Goal: Task Accomplishment & Management: Use online tool/utility

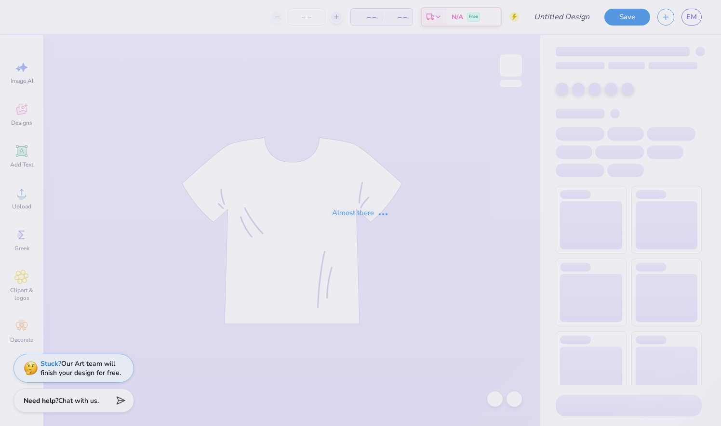
type input "SWE member merch"
type input "80"
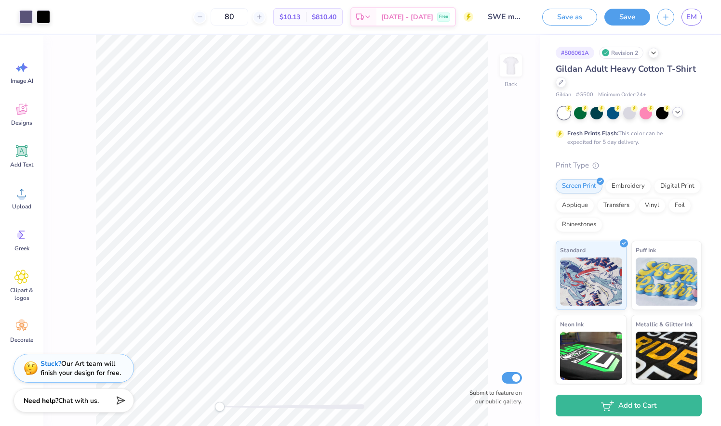
click at [679, 113] on icon at bounding box center [678, 112] width 8 height 8
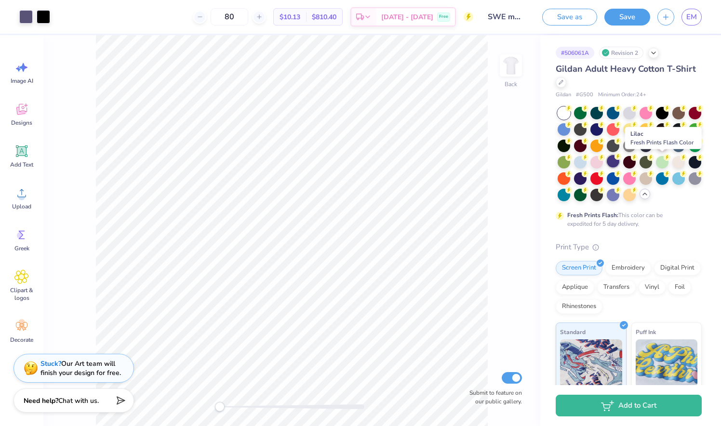
click at [619, 163] on div at bounding box center [613, 161] width 13 height 13
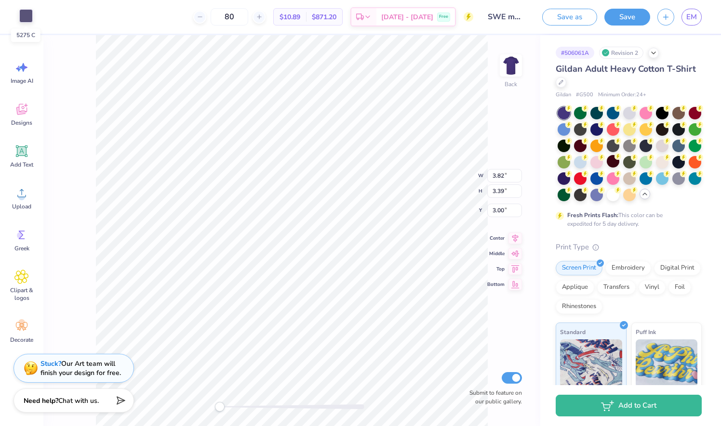
click at [29, 16] on div at bounding box center [25, 15] width 13 height 13
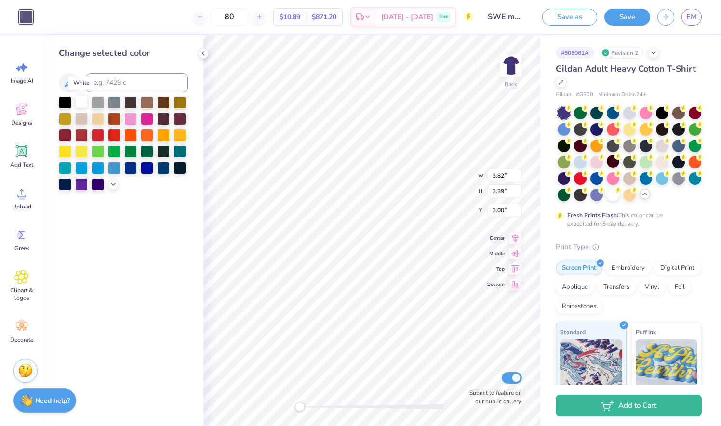
click at [80, 100] on div at bounding box center [81, 101] width 13 height 13
type input "8.00"
type input "2.72"
type input "6.70"
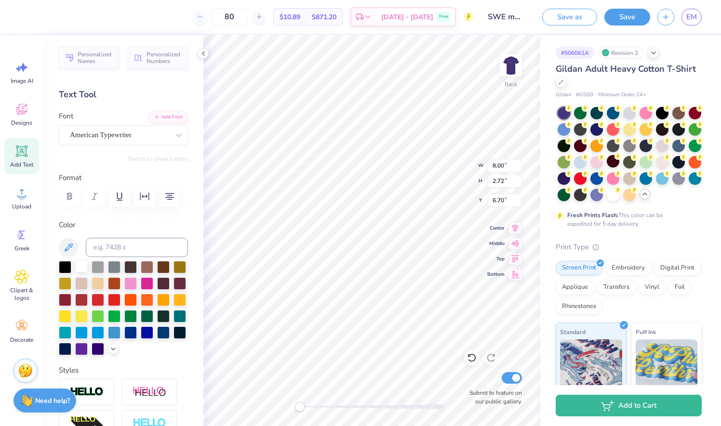
click at [82, 270] on div at bounding box center [81, 266] width 13 height 13
type input "1.61"
type input "3.17"
type input "3.00"
click at [80, 268] on div at bounding box center [81, 266] width 13 height 13
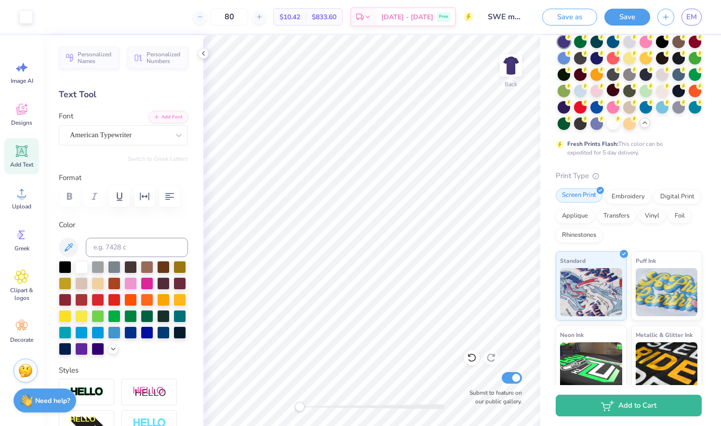
scroll to position [70, 0]
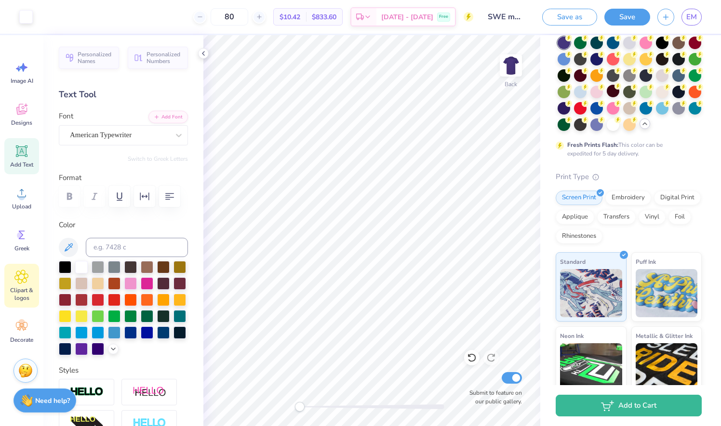
click at [15, 294] on span "Clipart & logos" at bounding box center [22, 294] width 32 height 15
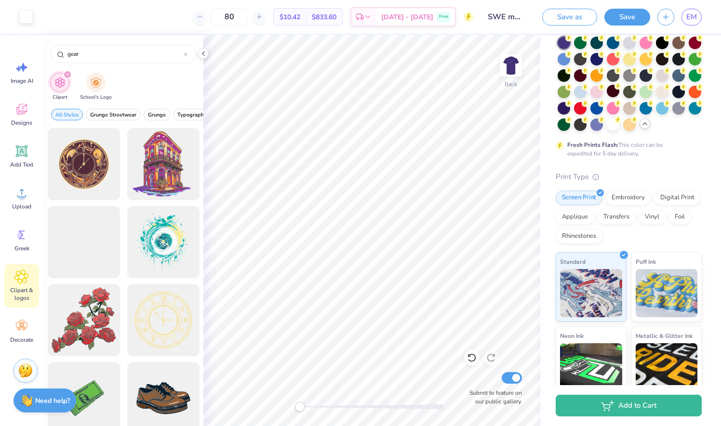
type input "gear"
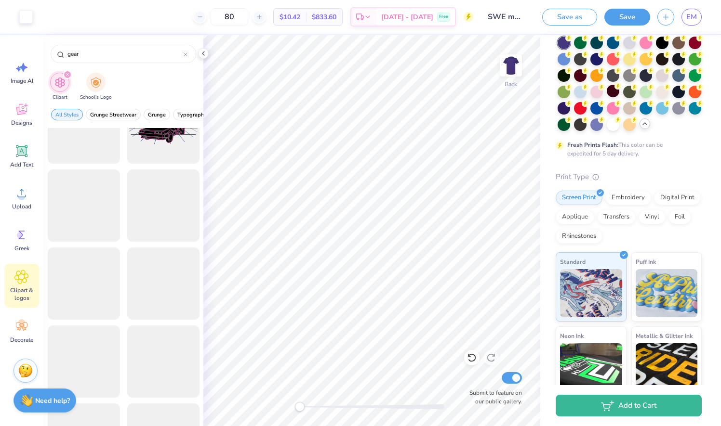
scroll to position [0, 0]
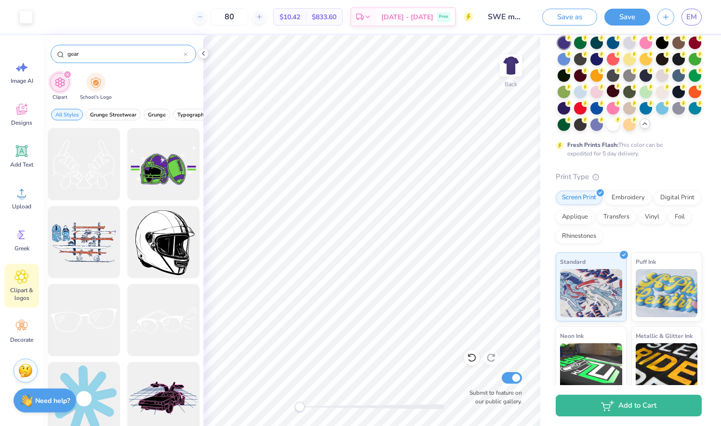
click at [184, 56] on icon at bounding box center [186, 55] width 4 height 4
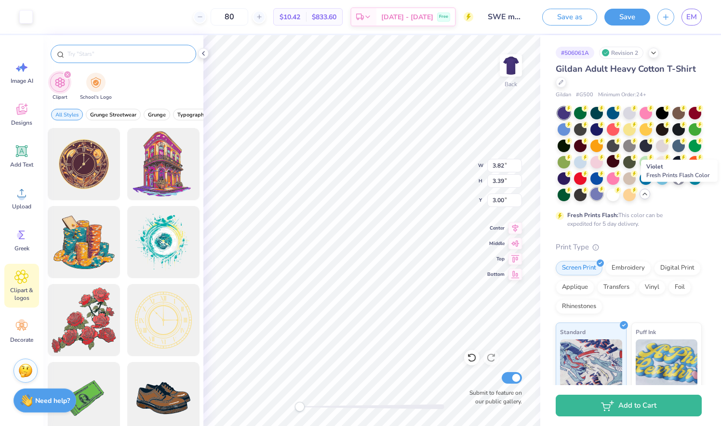
click at [603, 198] on div at bounding box center [596, 194] width 13 height 13
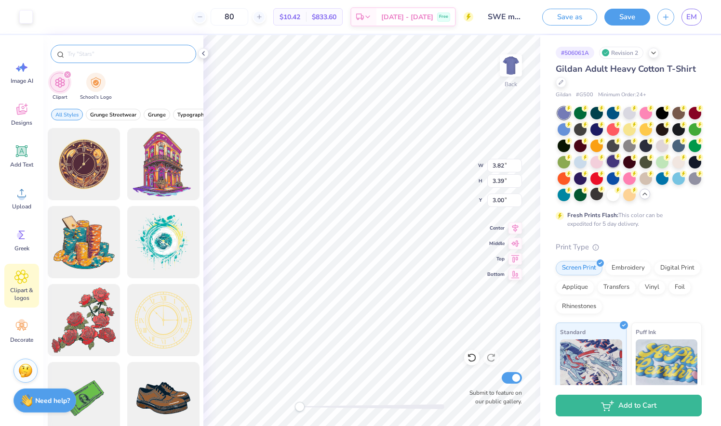
click at [619, 164] on div at bounding box center [613, 161] width 13 height 13
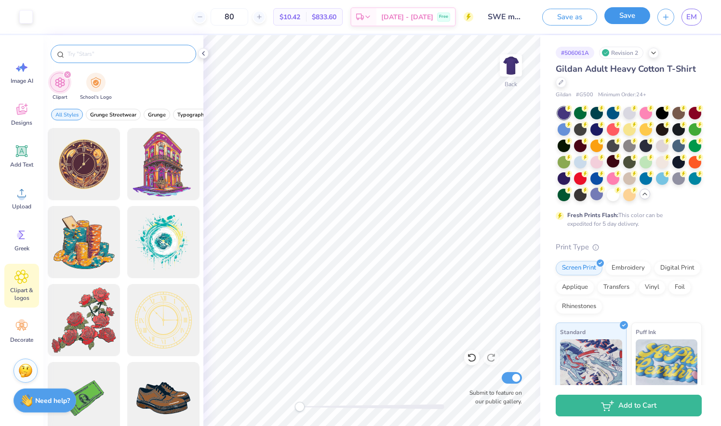
click at [624, 14] on button "Save" at bounding box center [627, 15] width 46 height 17
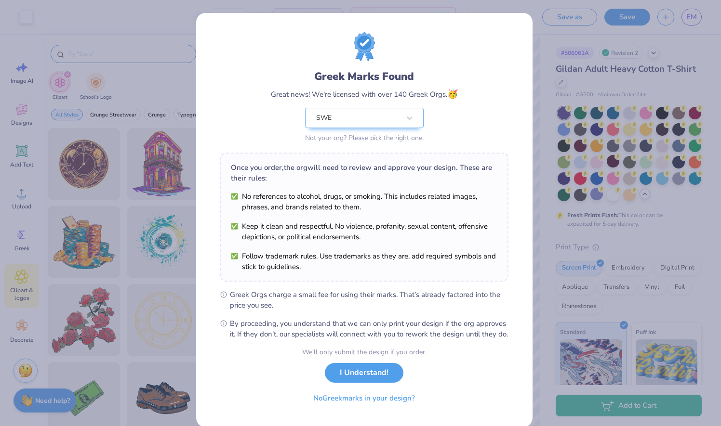
click at [539, 71] on div "Greek Marks Found Great news! We're licensed with over 140 Greek Orgs. 🥳 SWE No…" at bounding box center [360, 213] width 721 height 426
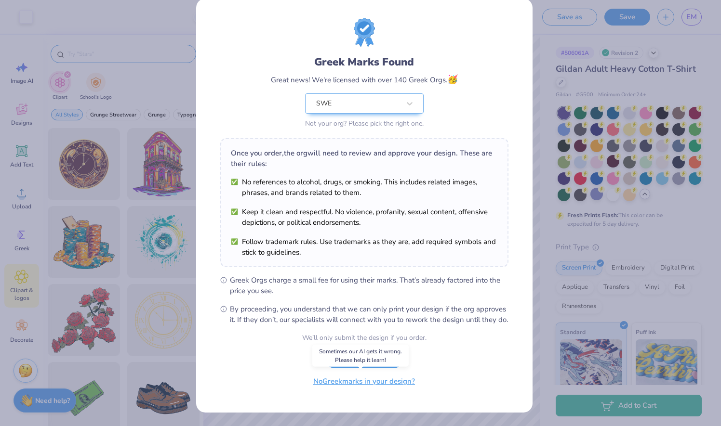
click at [341, 383] on button "No Greek marks in your design?" at bounding box center [364, 382] width 118 height 20
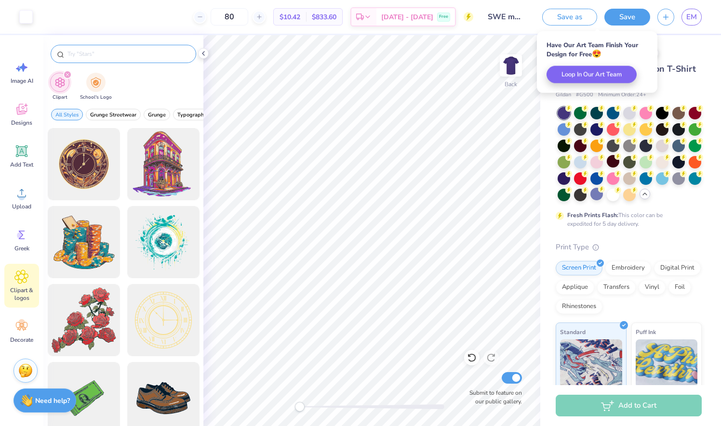
scroll to position [0, 0]
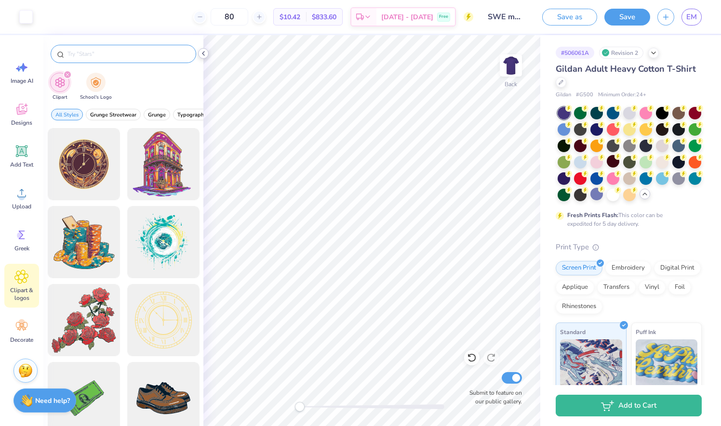
click at [201, 53] on icon at bounding box center [203, 54] width 8 height 8
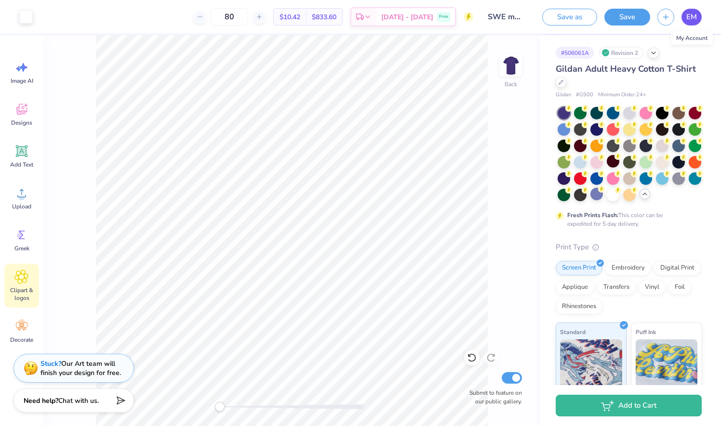
click at [693, 13] on span "EM" at bounding box center [691, 17] width 11 height 11
